Goal: Task Accomplishment & Management: Manage account settings

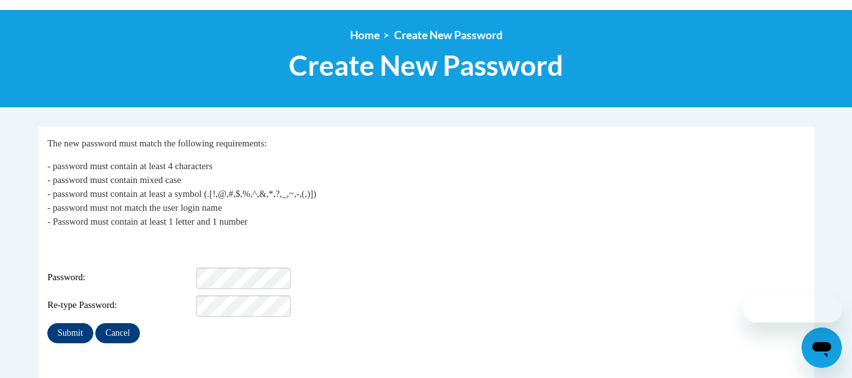
scroll to position [252, 0]
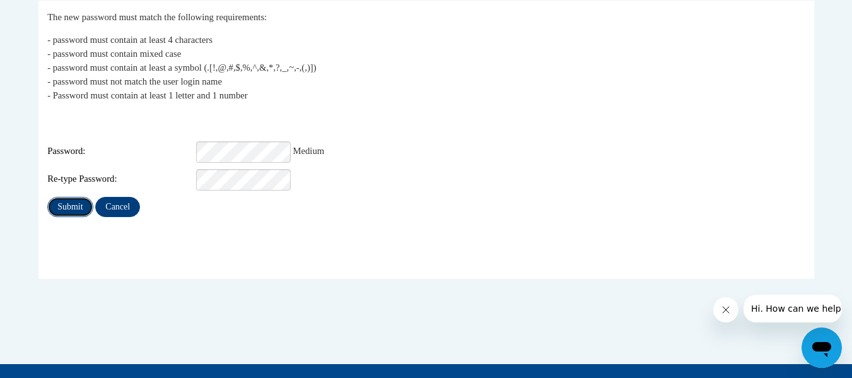
click at [78, 197] on input "Submit" at bounding box center [69, 207] width 45 height 20
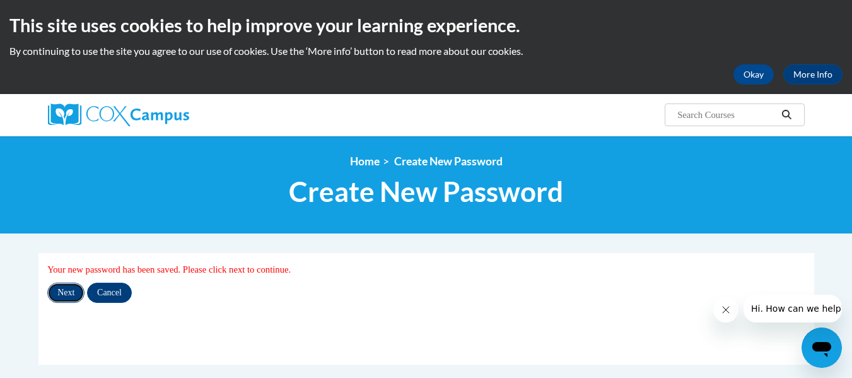
click at [65, 291] on input "Next" at bounding box center [65, 292] width 37 height 20
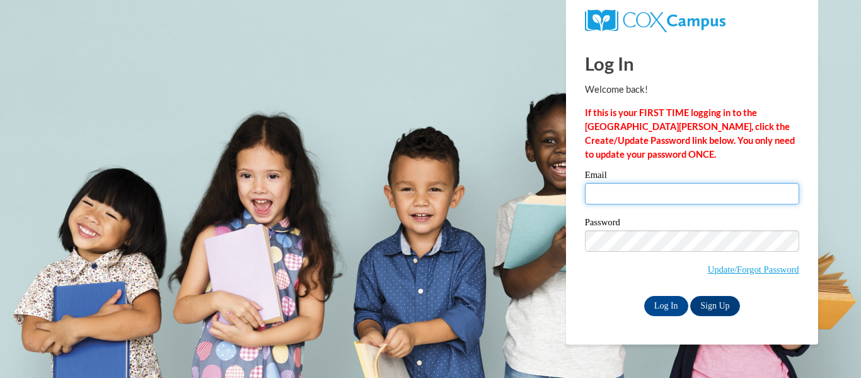
click at [619, 194] on input "Email" at bounding box center [692, 193] width 214 height 21
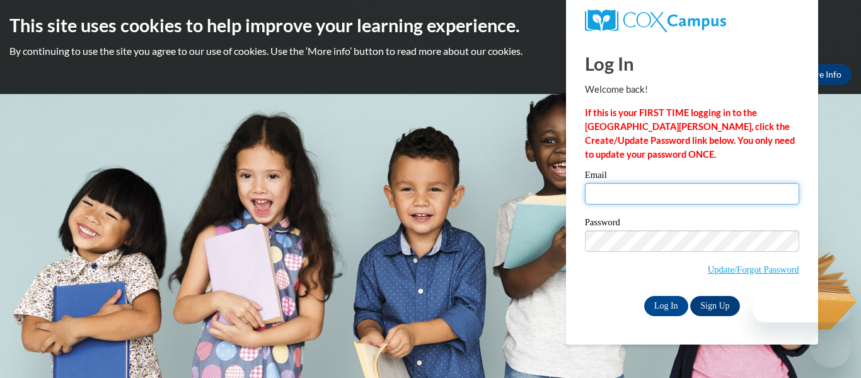
type input "[EMAIL_ADDRESS][DOMAIN_NAME]"
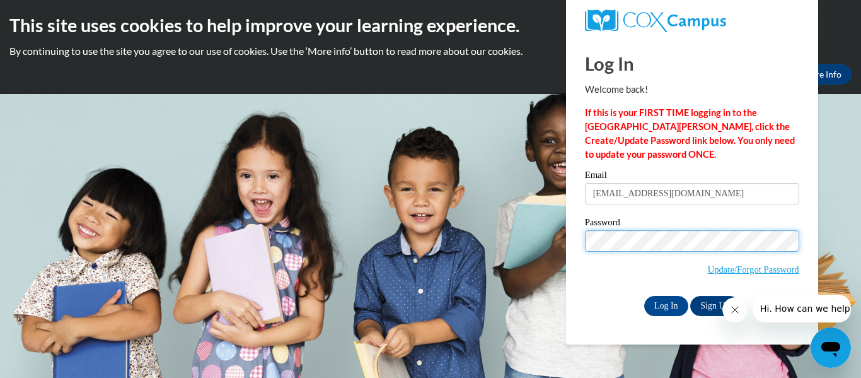
click at [644, 296] on input "Log In" at bounding box center [666, 306] width 44 height 20
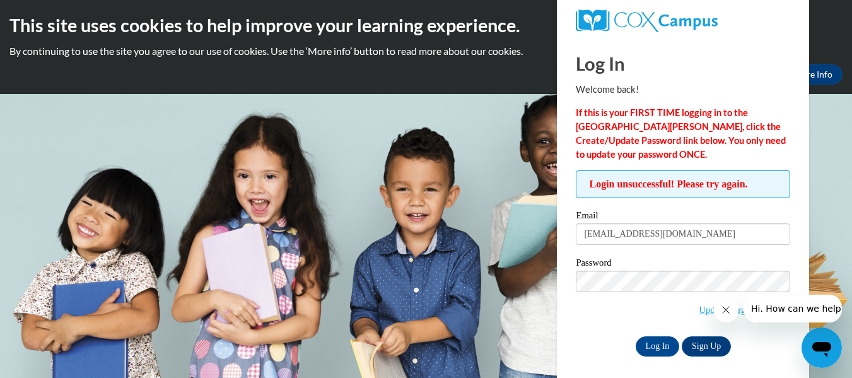
click at [632, 309] on span "Update/Forgot Password" at bounding box center [682, 296] width 214 height 52
click at [816, 306] on span "Hi. How can we help?" at bounding box center [797, 308] width 95 height 10
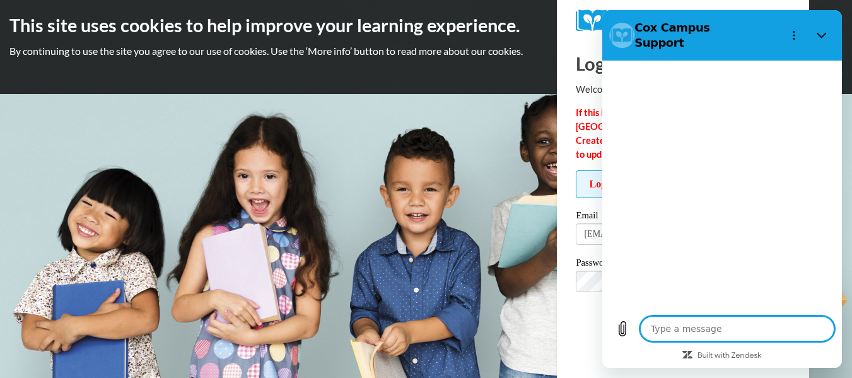
type textarea "x"
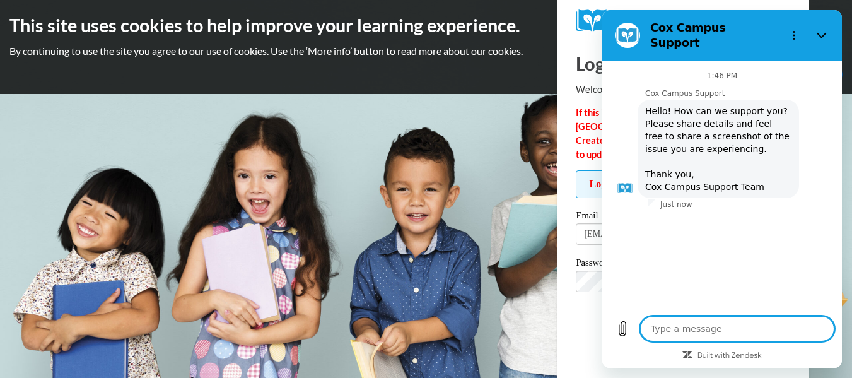
click at [682, 326] on textarea at bounding box center [737, 328] width 194 height 25
type textarea "c"
type textarea "x"
type textarea "ca"
type textarea "x"
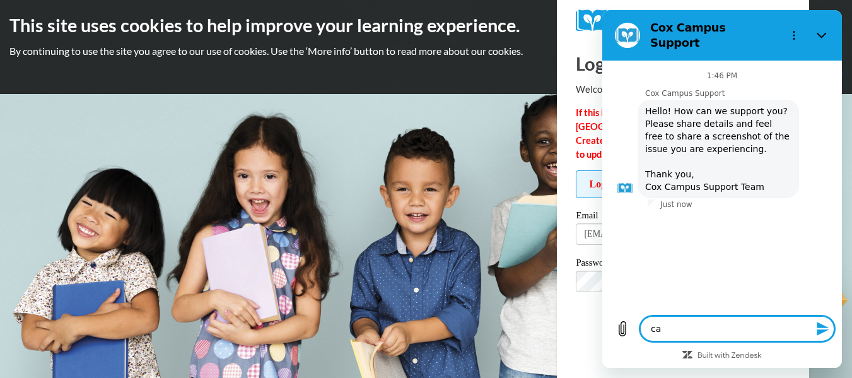
type textarea "can"
type textarea "x"
type textarea "H"
type textarea "x"
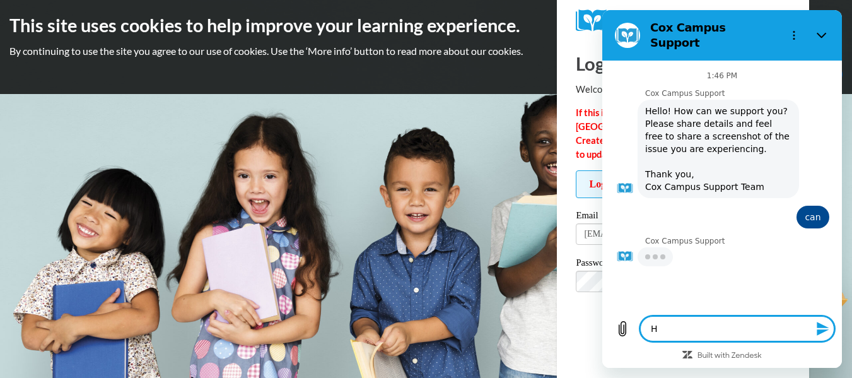
type textarea "He"
type textarea "x"
type textarea "Hel"
type textarea "x"
type textarea "Help"
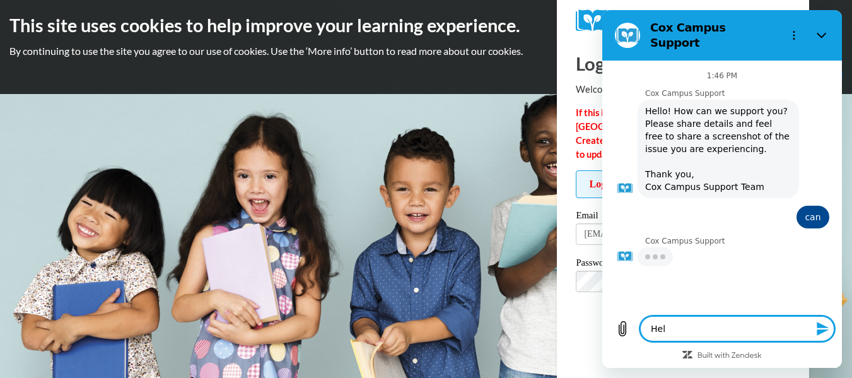
type textarea "x"
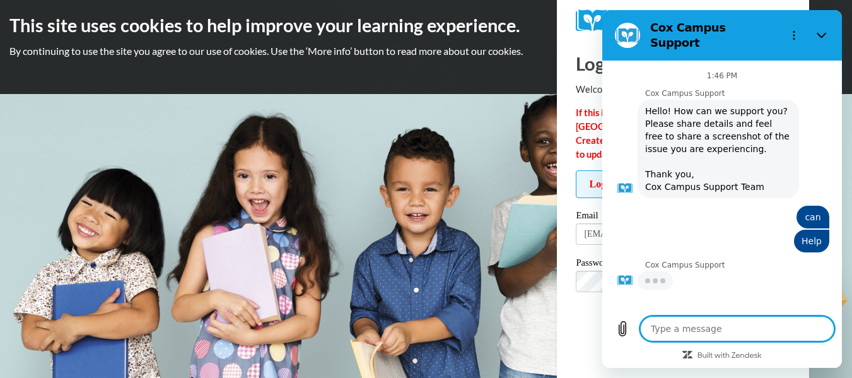
type textarea "x"
type textarea "c"
type textarea "x"
type textarea "co"
type textarea "x"
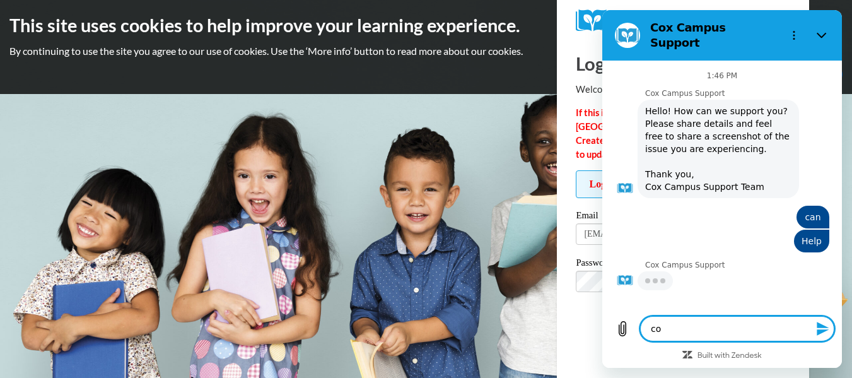
type textarea "con"
type textarea "x"
type textarea "conn"
type textarea "x"
type textarea "conne"
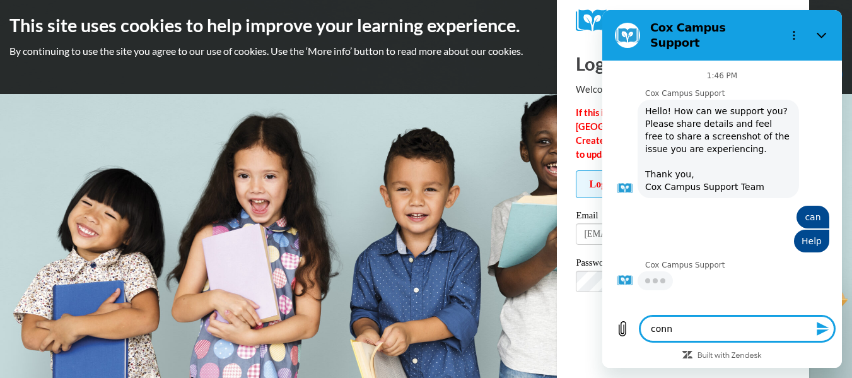
type textarea "x"
type textarea "connec"
type textarea "x"
type textarea "connect"
type textarea "x"
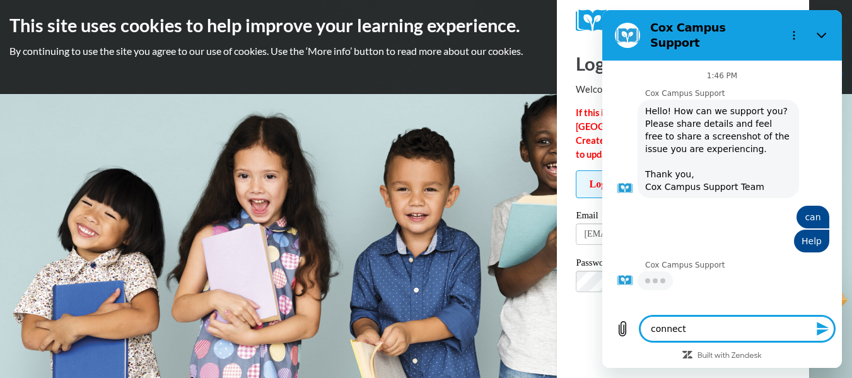
type textarea "connect"
type textarea "x"
type textarea "connect t"
type textarea "x"
type textarea "connect to"
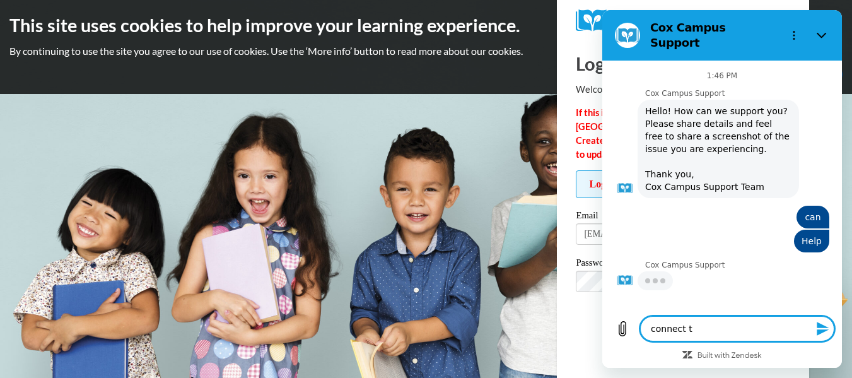
type textarea "x"
type textarea "connect to"
type textarea "x"
type textarea "connect to a"
type textarea "x"
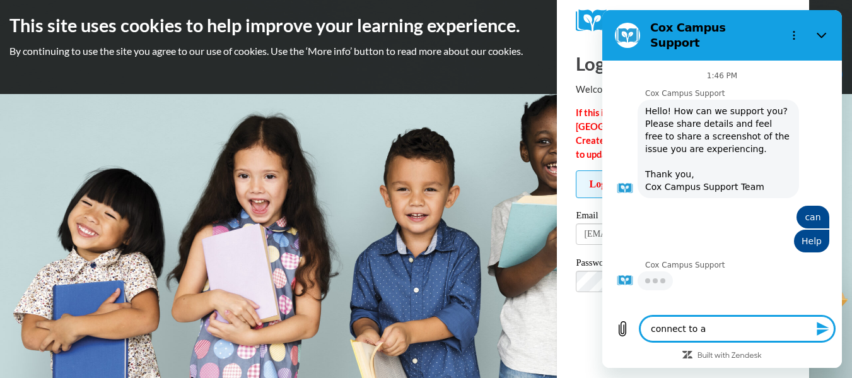
type textarea "connect to ag"
type textarea "x"
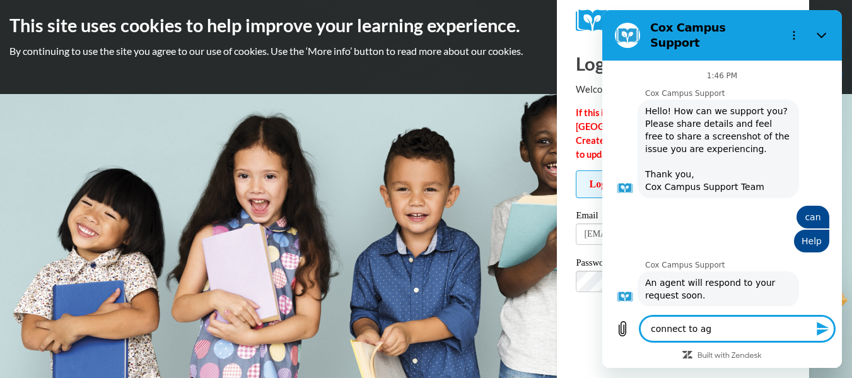
type textarea "connect to age"
type textarea "x"
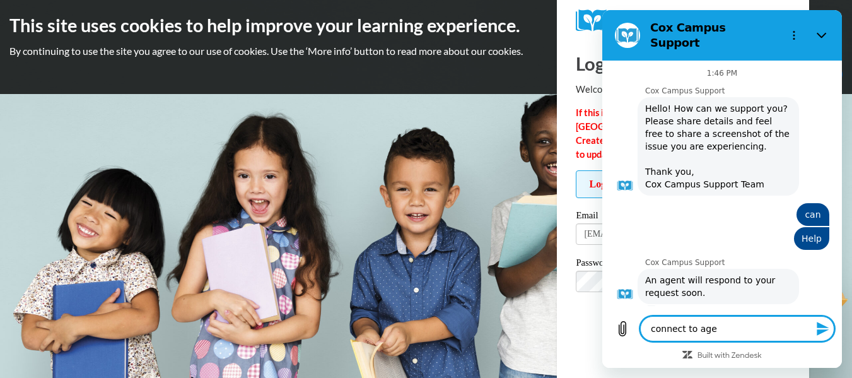
type textarea "connect to aget"
type textarea "x"
type textarea "connect to agetn"
type textarea "x"
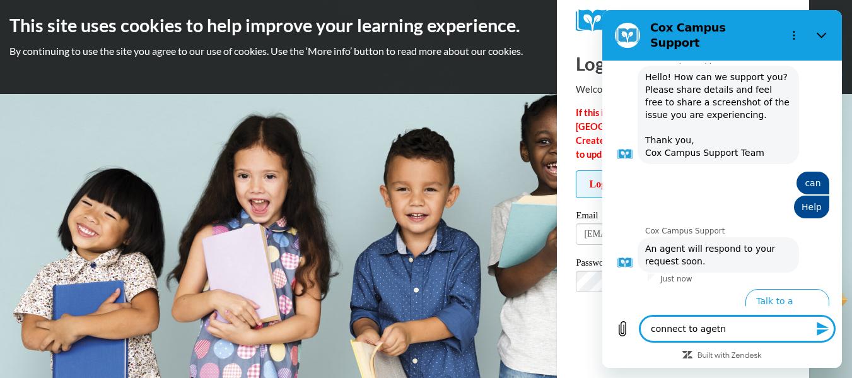
type textarea "connect to aget"
type textarea "x"
type textarea "connect to age"
type textarea "x"
type textarea "connect to agen"
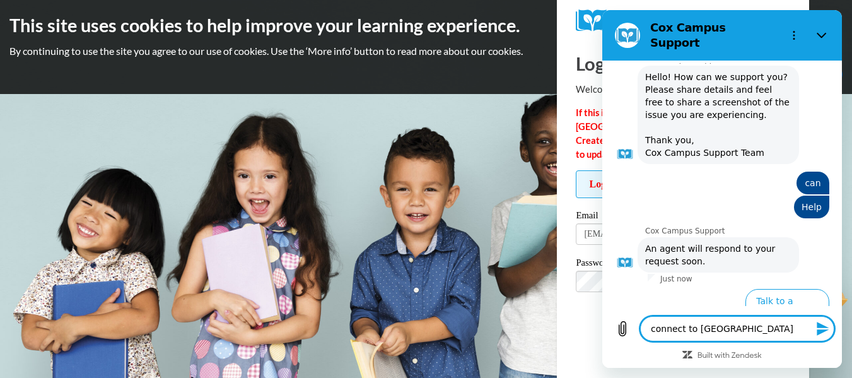
type textarea "x"
type textarea "connect to agent"
type textarea "x"
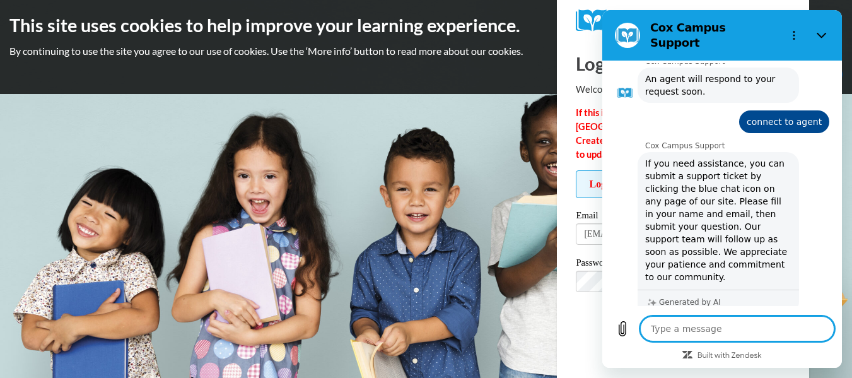
scroll to position [302, 0]
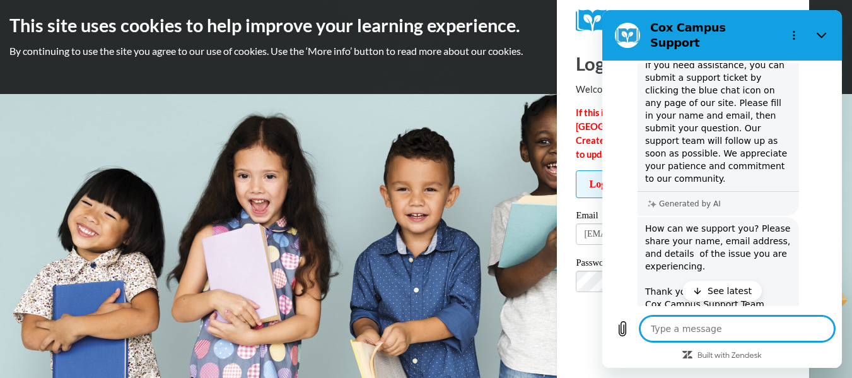
type textarea "x"
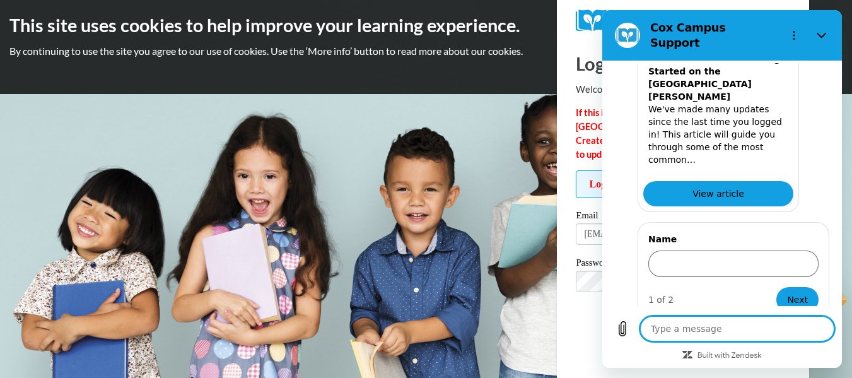
scroll to position [615, 0]
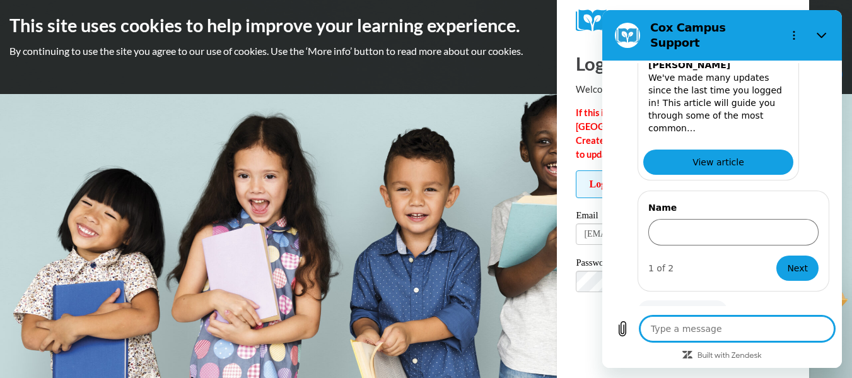
type textarea "L"
type textarea "x"
type textarea "Li"
type textarea "x"
type textarea "Lis"
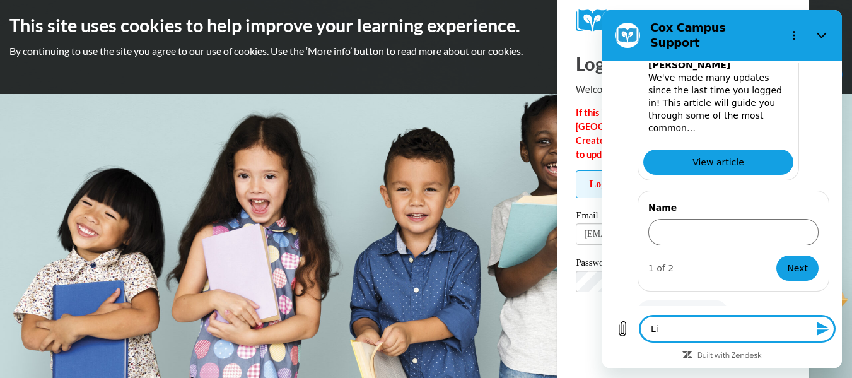
type textarea "x"
type textarea "Lisa"
type textarea "x"
type textarea "Lisa"
type textarea "x"
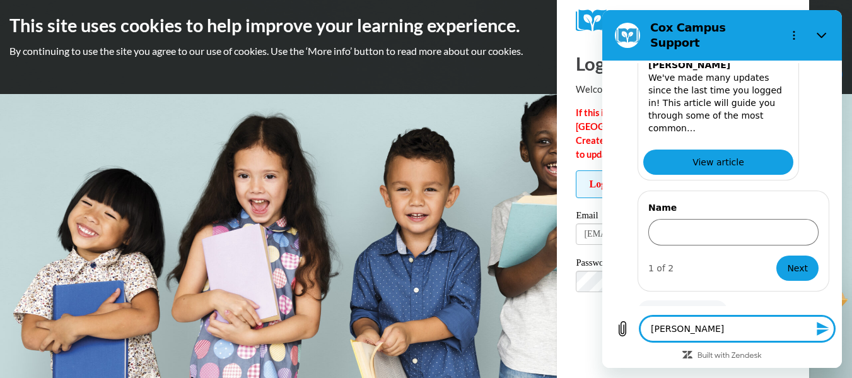
type textarea "Lisa K"
type textarea "x"
type textarea "Lisa Ka"
type textarea "x"
type textarea "Lisa Kam"
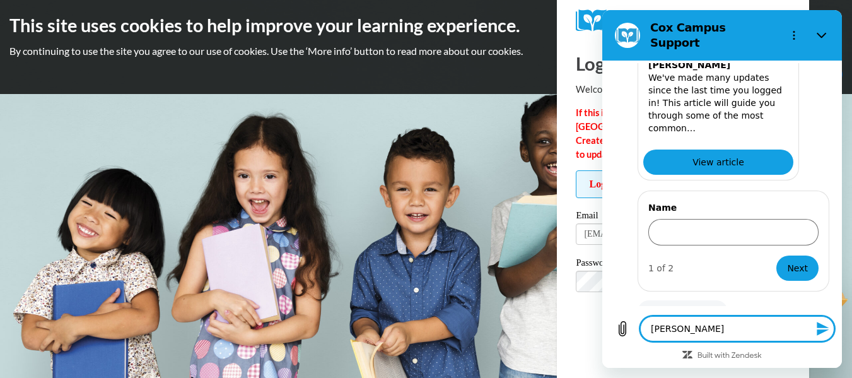
type textarea "x"
type textarea "Lisa Kamu"
type textarea "x"
type textarea "Lisa Kamut"
type textarea "x"
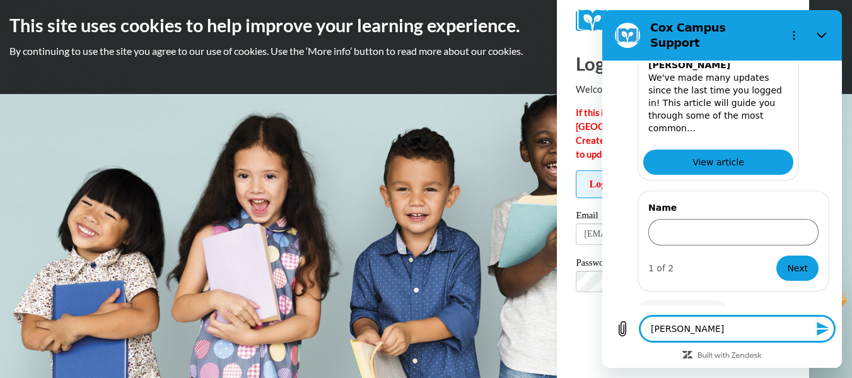
type textarea "Lisa Kamutz"
type textarea "x"
type textarea "Lisa Kamutzk"
type textarea "x"
type textarea "Lisa Kamutzki"
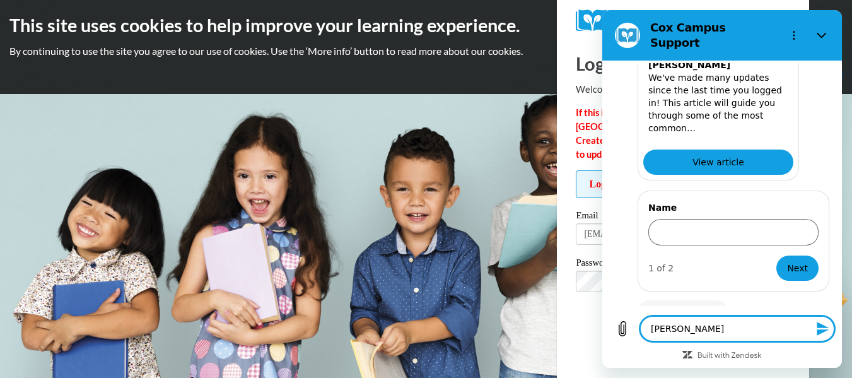
type textarea "x"
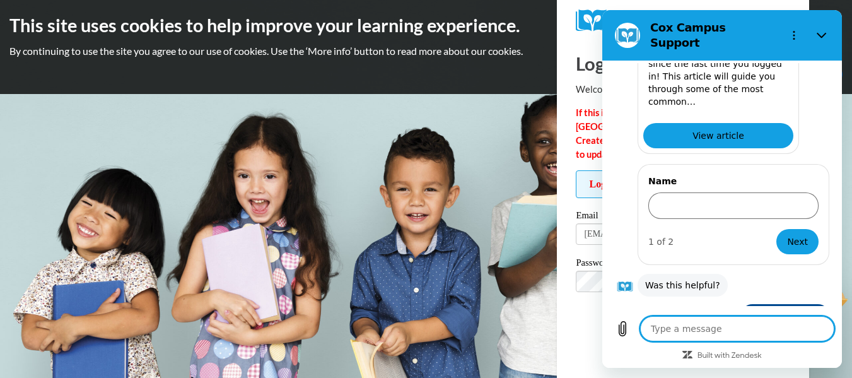
scroll to position [640, 0]
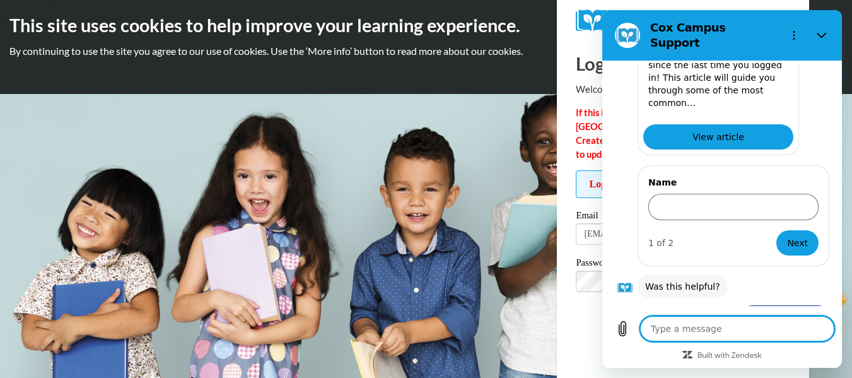
type textarea "x"
type textarea "I"
type textarea "x"
type textarea "I"
type textarea "x"
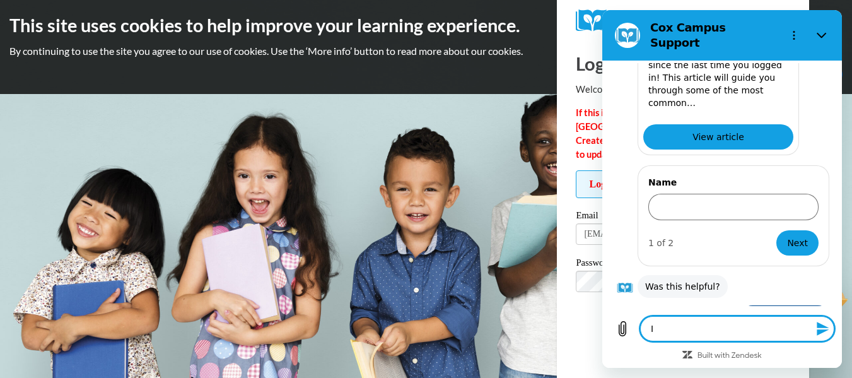
type textarea "I c"
type textarea "x"
type textarea "I ca"
type textarea "x"
type textarea "I can"
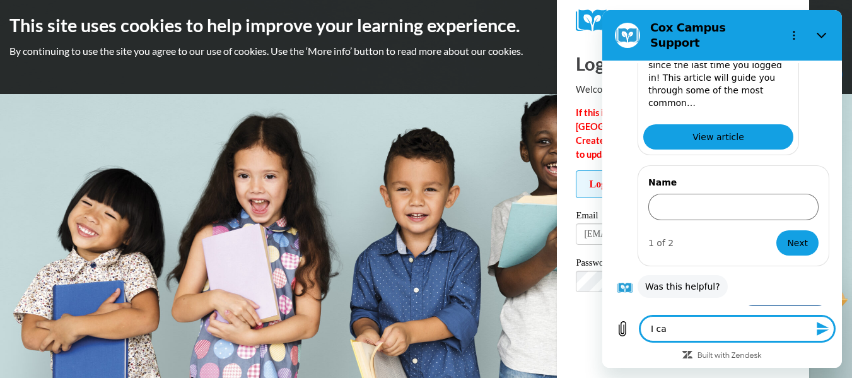
type textarea "x"
type textarea "I cann"
type textarea "x"
type textarea "I canno"
type textarea "x"
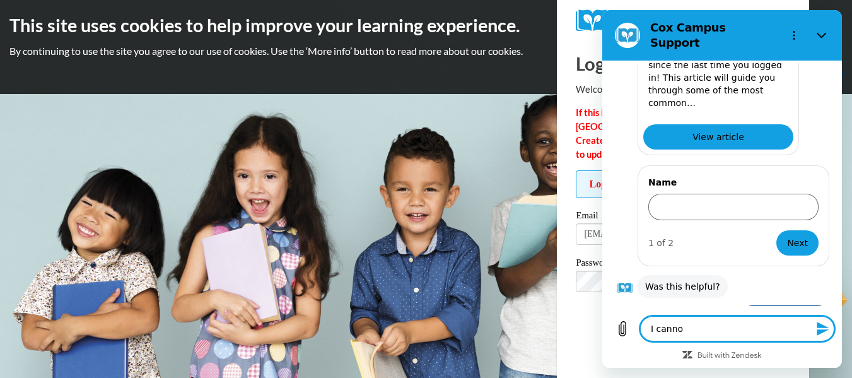
type textarea "I cannot"
type textarea "x"
type textarea "I cannot"
type textarea "x"
type textarea "I cannot l"
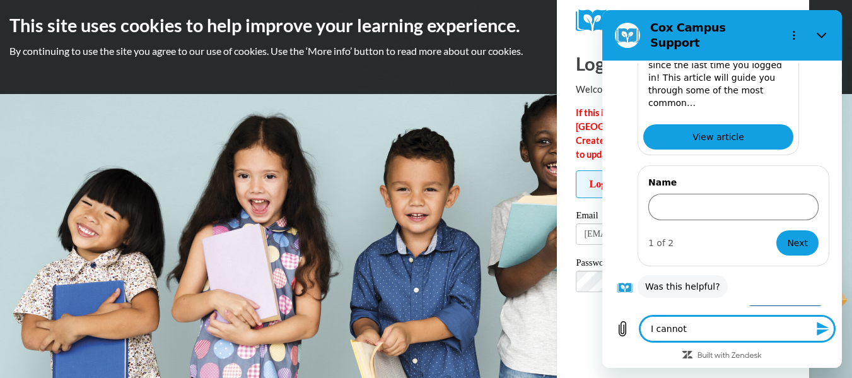
type textarea "x"
type textarea "I cannot lo"
type textarea "x"
type textarea "I cannot log"
type textarea "x"
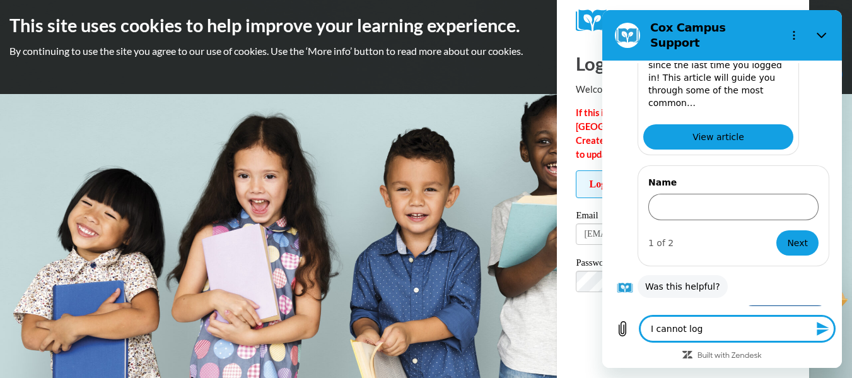
type textarea "I cannot log"
type textarea "x"
type textarea "I cannot log i"
type textarea "x"
type textarea "I cannot log in"
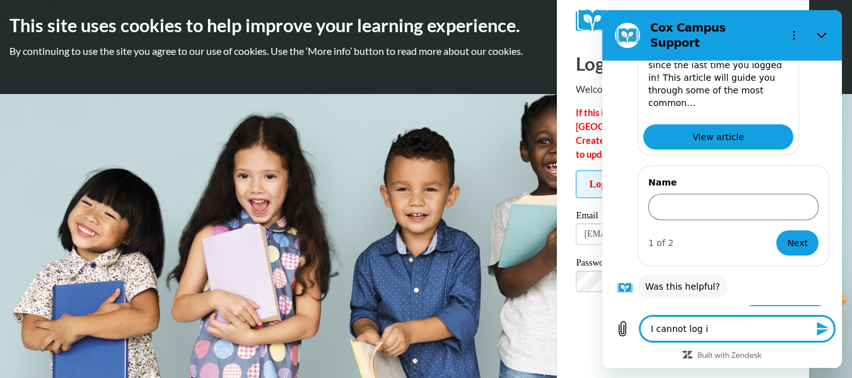
type textarea "x"
type textarea "I cannot log in"
type textarea "x"
type textarea "I cannot log in t"
type textarea "x"
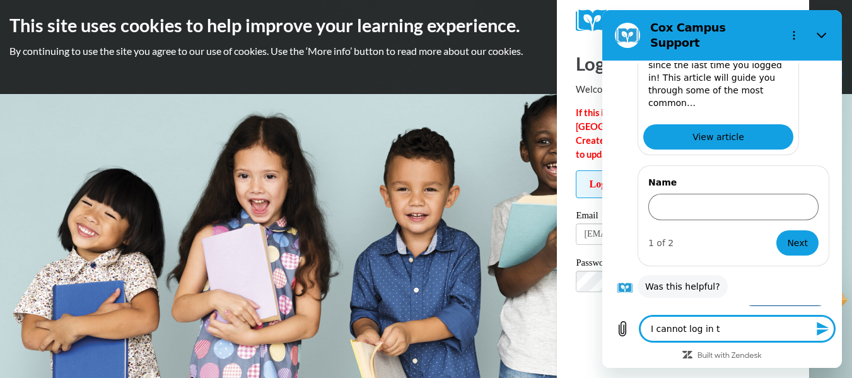
type textarea "I cannot log in to"
type textarea "x"
type textarea "I cannot log in to"
type textarea "x"
type textarea "I cannot log in to m"
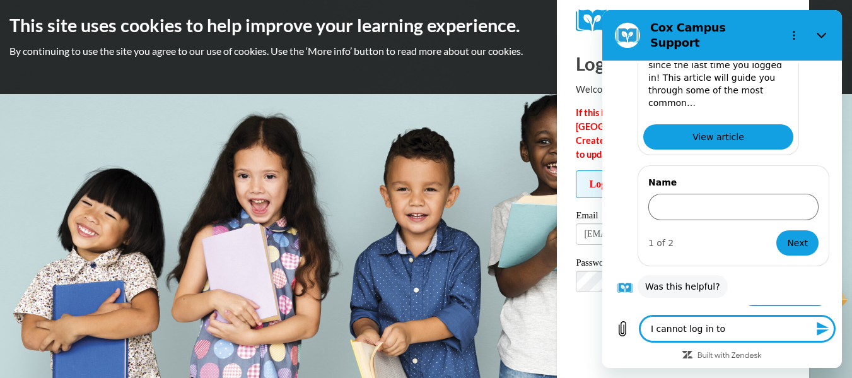
type textarea "x"
type textarea "I cannot log in to my"
type textarea "x"
type textarea "I cannot log in to my"
type textarea "x"
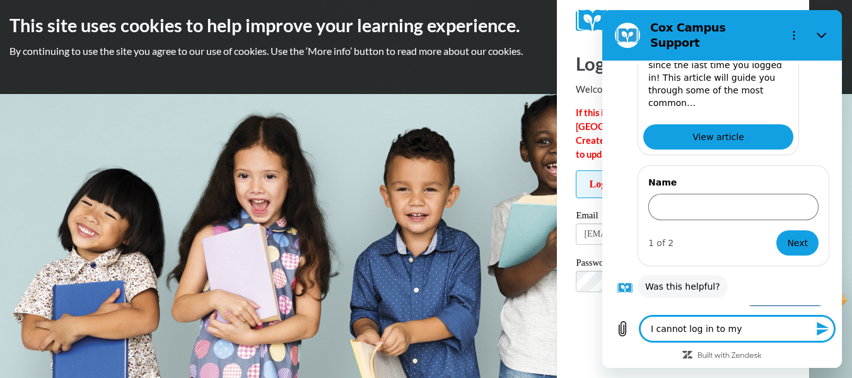
type textarea "I cannot log in to my a"
type textarea "x"
type textarea "I cannot log in to my ac"
type textarea "x"
type textarea "I cannot log in to my acc"
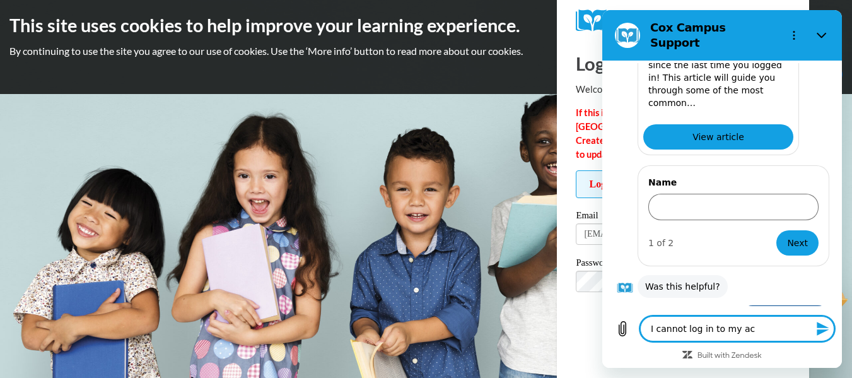
type textarea "x"
type textarea "I cannot log in to my acco"
type textarea "x"
type textarea "I cannot log in to my accou"
type textarea "x"
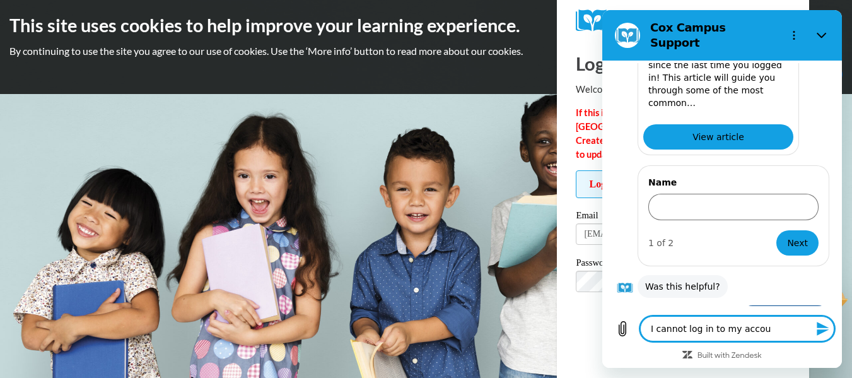
type textarea "I cannot log in to my accoun"
type textarea "x"
type textarea "I cannot log in to my account"
type textarea "x"
type textarea "I cannot log in to my account."
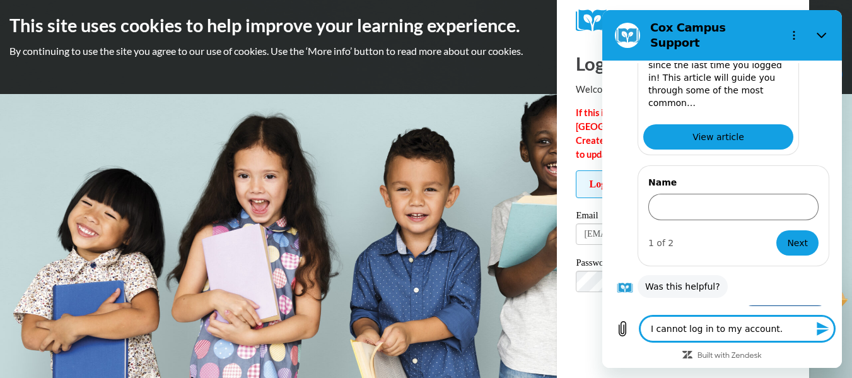
type textarea "x"
type textarea "I cannot log in to my account."
type textarea "x"
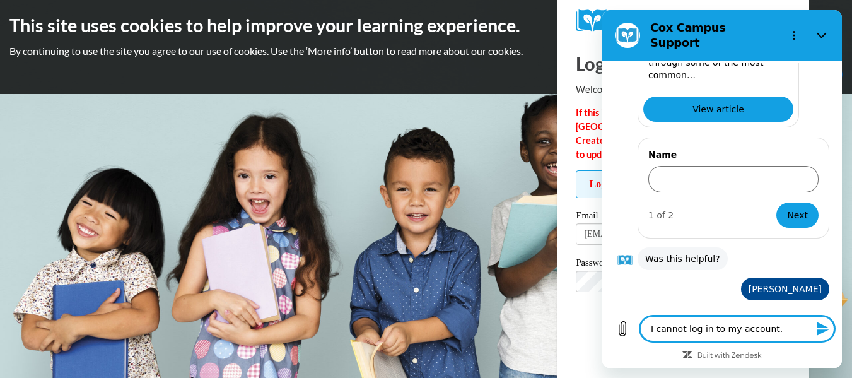
type textarea "I cannot log in to my account."
type textarea "x"
type textarea "I cannot log in to my account. Y"
type textarea "x"
type textarea "I cannot log in to my account. Ye"
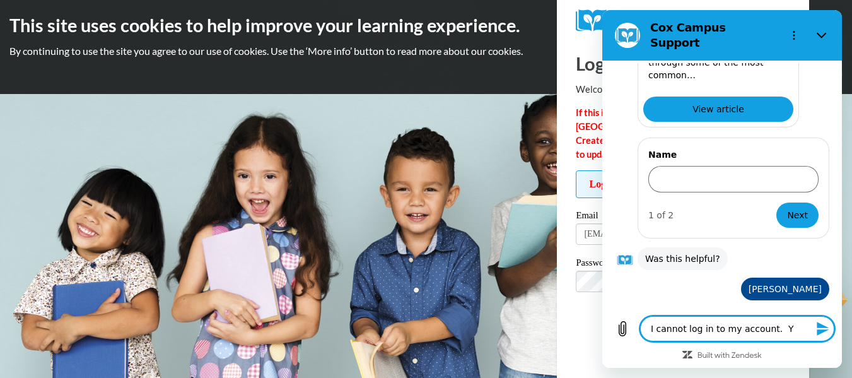
type textarea "x"
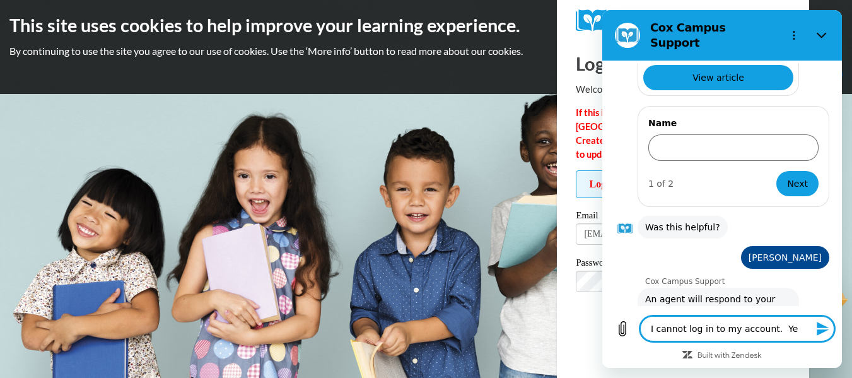
type textarea "I cannot log in to my account. Yes"
type textarea "x"
type textarea "I cannot log in to my account. Yes,"
type textarea "x"
type textarea "I cannot log in to my account. Yes,"
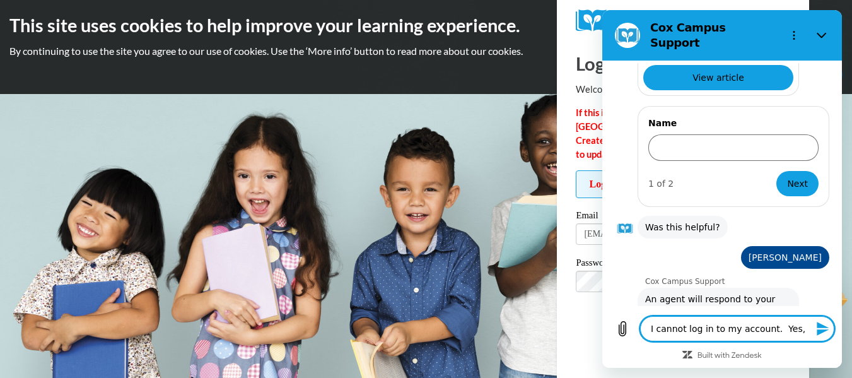
type textarea "x"
type textarea "I cannot log in to my account. Yes, I"
type textarea "x"
type textarea "I cannot log in to my account. Yes, I"
type textarea "x"
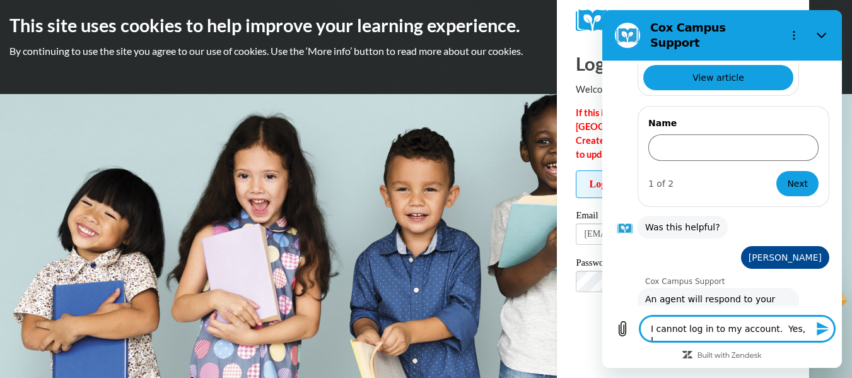
type textarea "I cannot log in to my account. Yes, I h"
type textarea "x"
type textarea "I cannot log in to my account. Yes, I ha"
type textarea "x"
type textarea "I cannot log in to my account. Yes, I hav"
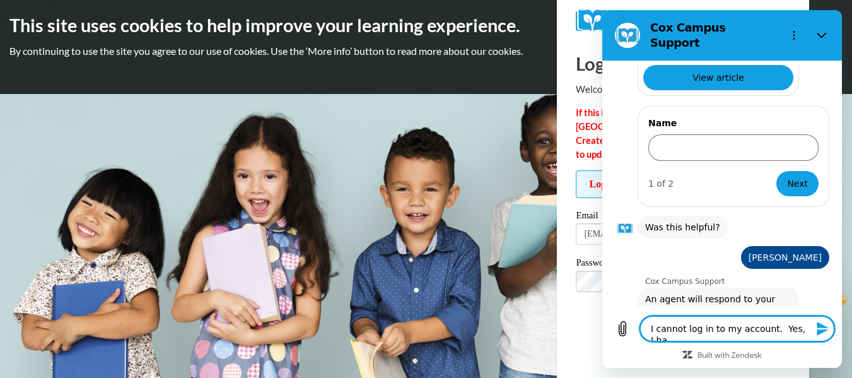
type textarea "x"
type textarea "I cannot log in to my account. Yes, I have"
type textarea "x"
type textarea "I cannot log in to my account. Yes, I have"
type textarea "x"
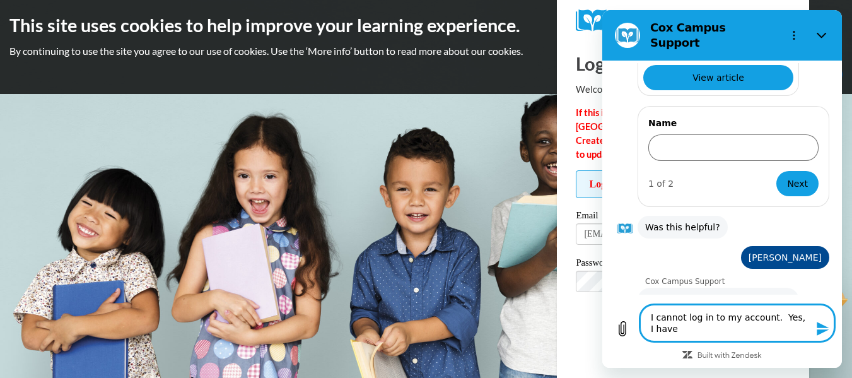
type textarea "I cannot log in to my account. Yes, I have c"
type textarea "x"
type textarea "I cannot log in to my account. Yes, I have ch"
type textarea "x"
type textarea "I cannot log in to my account. Yes, I have cha"
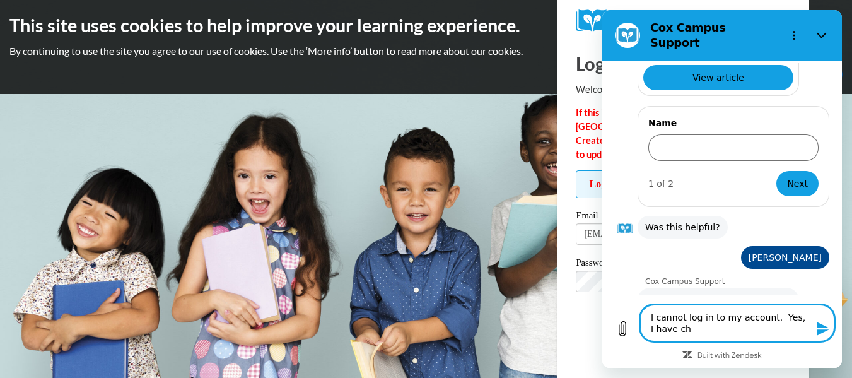
type textarea "x"
type textarea "I cannot log in to my account. Yes, I have chan"
type textarea "x"
type textarea "I cannot log in to my account. Yes, I have chang"
type textarea "x"
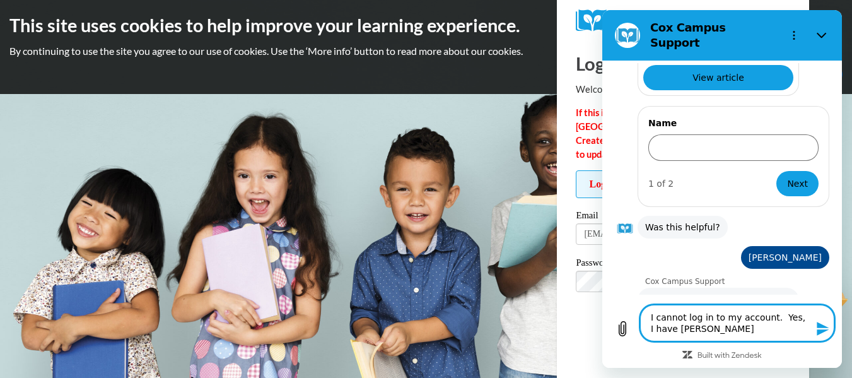
type textarea "I cannot log in to my account. Yes, I have change"
type textarea "x"
type textarea "I cannot log in to my account. Yes, I have changed"
type textarea "x"
type textarea "I cannot log in to my account. Yes, I have changed"
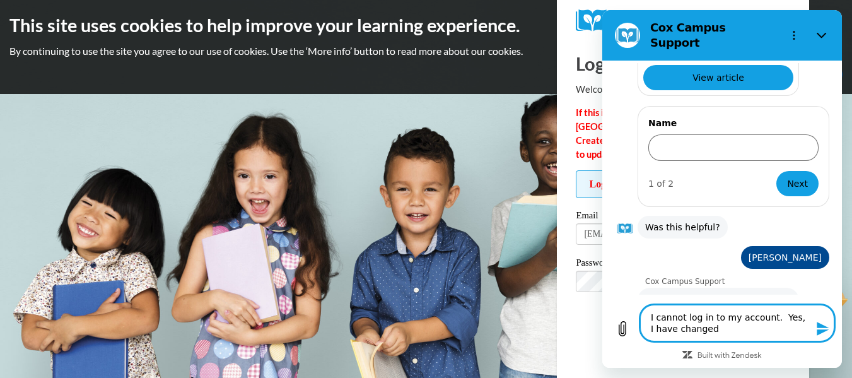
type textarea "x"
type textarea "I cannot log in to my account. Yes, I have changed m"
type textarea "x"
type textarea "I cannot log in to my account. Yes, I have changed my"
type textarea "x"
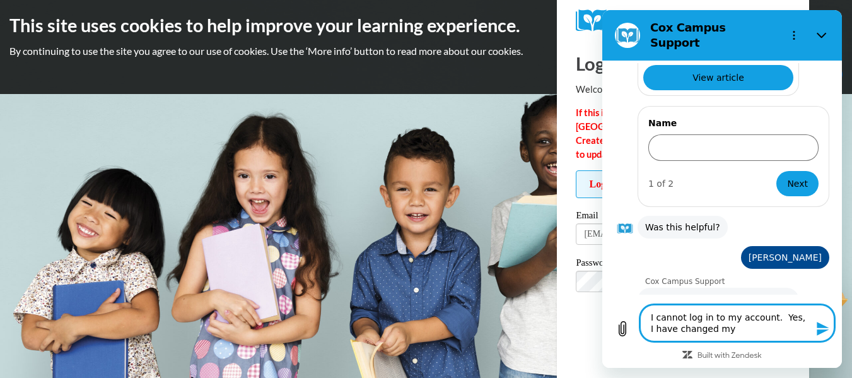
type textarea "I cannot log in to my account. Yes, I have changed my"
type textarea "x"
type textarea "I cannot log in to my account. Yes, I have changed my p"
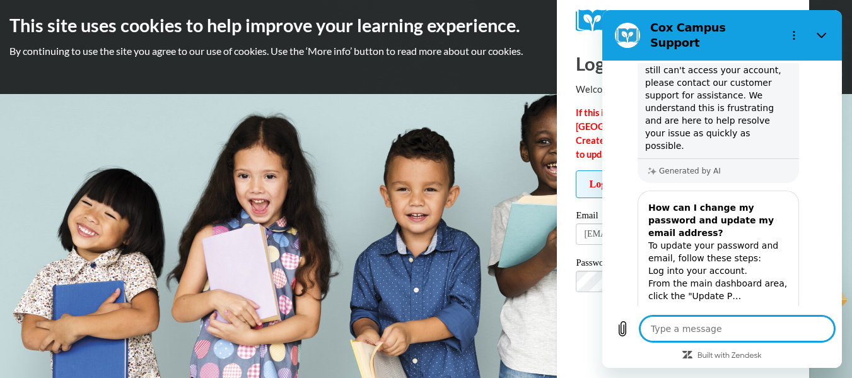
scroll to position [1094, 0]
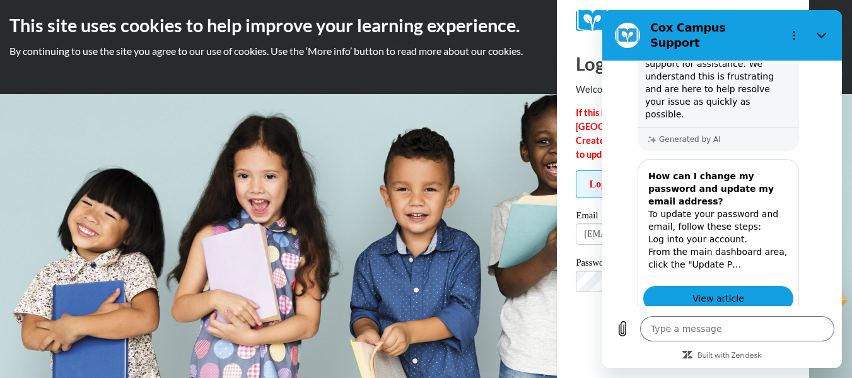
click at [809, 364] on button "No" at bounding box center [812, 376] width 34 height 24
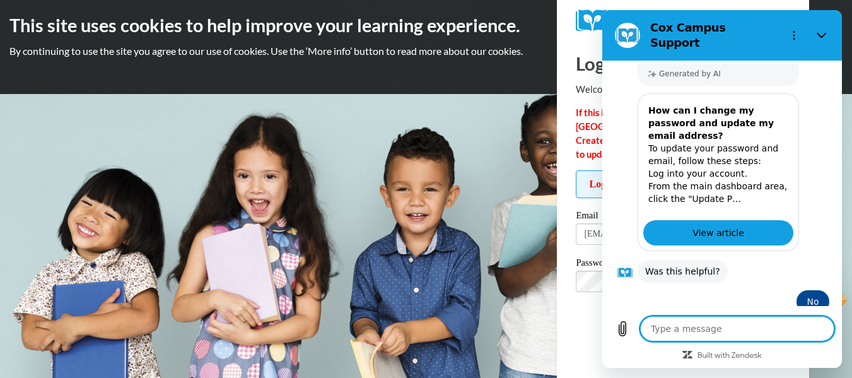
scroll to position [1191, 0]
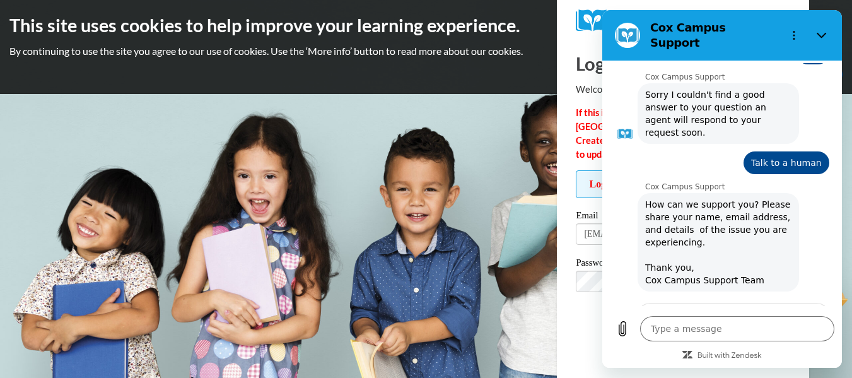
scroll to position [1407, 0]
click at [776, 367] on button "Next" at bounding box center [797, 379] width 42 height 25
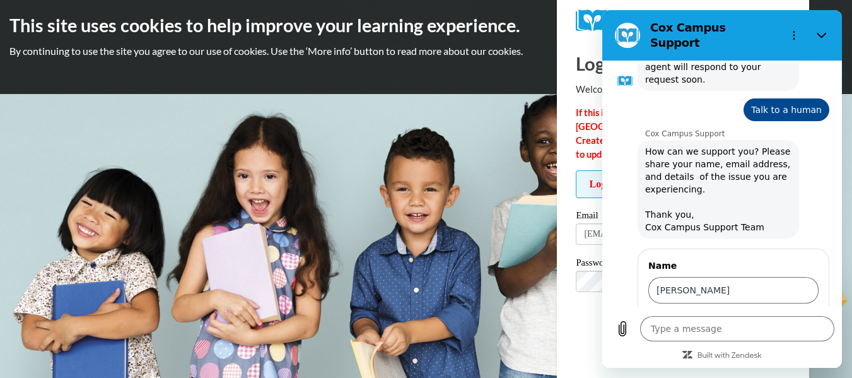
click at [785, 373] on span "Send" at bounding box center [796, 380] width 22 height 15
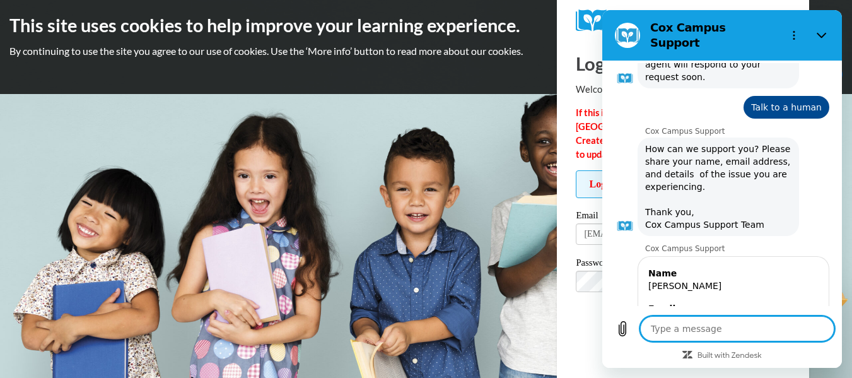
scroll to position [1466, 0]
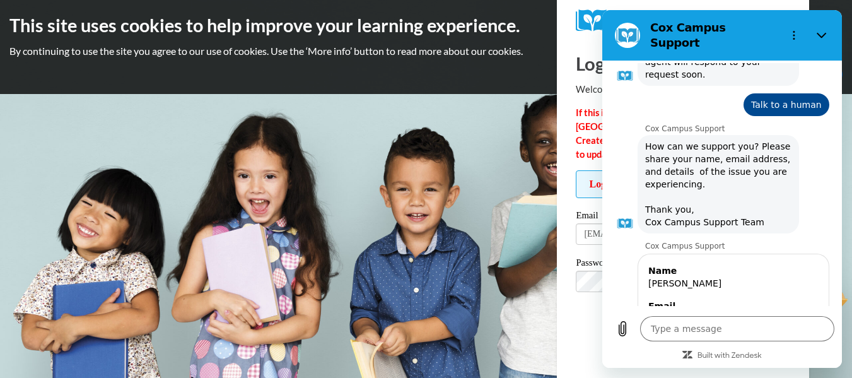
drag, startPoint x: 371, startPoint y: 86, endPoint x: 419, endPoint y: 25, distance: 77.7
click at [372, 86] on div "This site uses cookies to help improve your learning experience. By continuing …" at bounding box center [426, 47] width 852 height 94
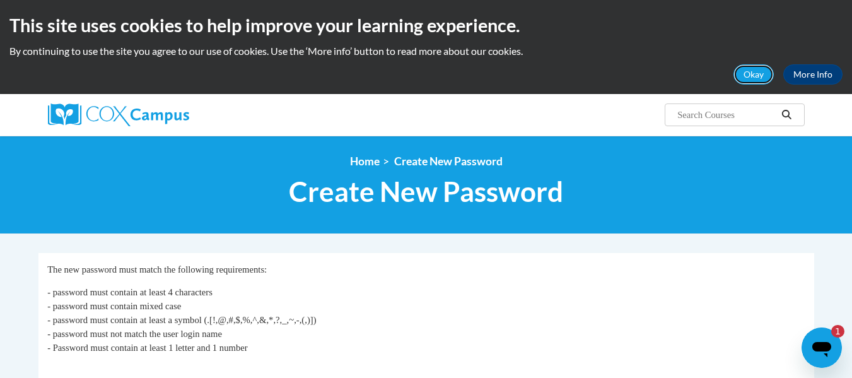
click at [762, 74] on button "Okay" at bounding box center [753, 74] width 40 height 20
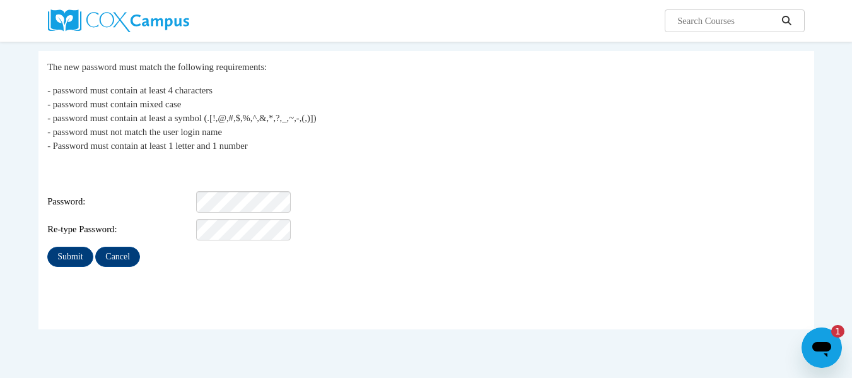
scroll to position [126, 0]
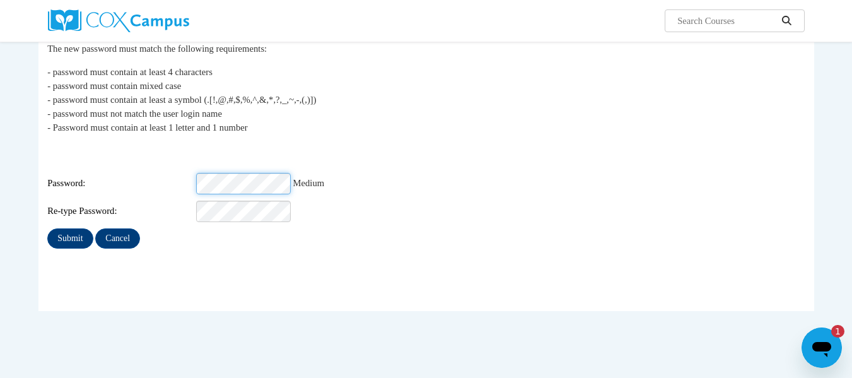
click at [190, 176] on div "Password: Medium" at bounding box center [425, 183] width 757 height 21
click at [73, 228] on input "Submit" at bounding box center [69, 238] width 45 height 20
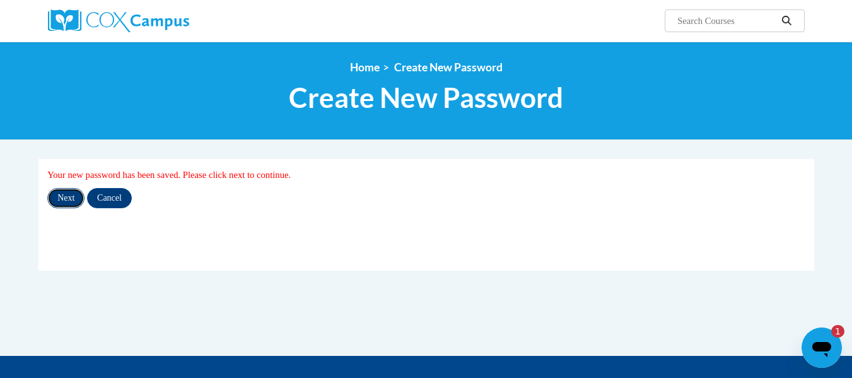
click at [61, 195] on input "Next" at bounding box center [65, 198] width 37 height 20
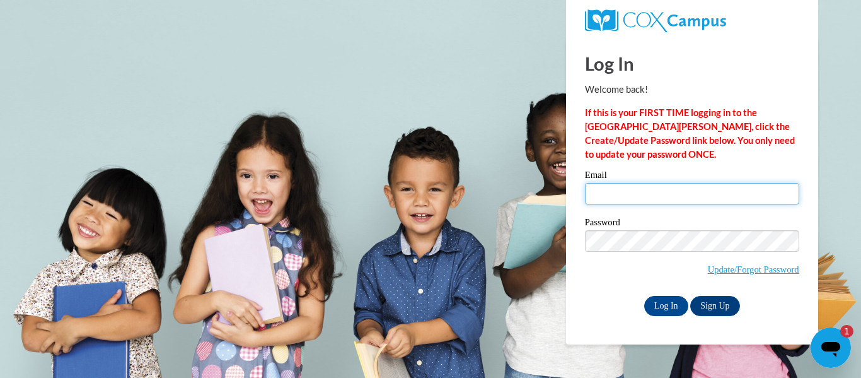
click at [590, 190] on input "Email" at bounding box center [692, 193] width 214 height 21
type input "[EMAIL_ADDRESS][DOMAIN_NAME]"
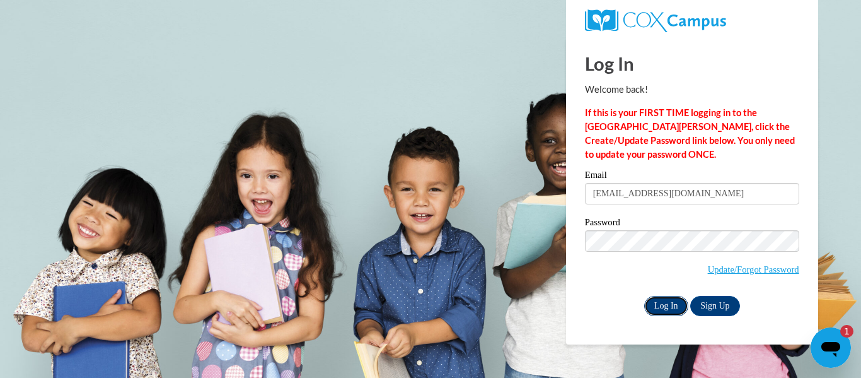
click at [669, 304] on input "Log In" at bounding box center [666, 306] width 44 height 20
